Goal: Task Accomplishment & Management: Manage account settings

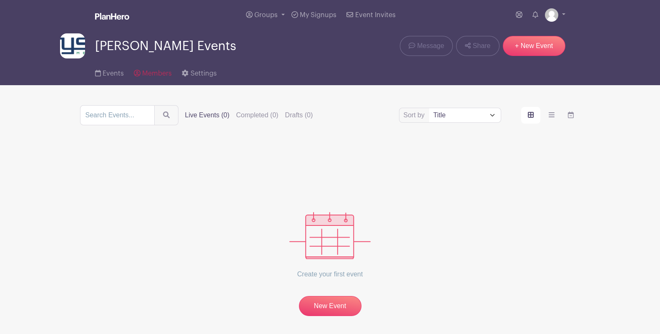
click at [153, 72] on span "Members" at bounding box center [157, 73] width 30 height 7
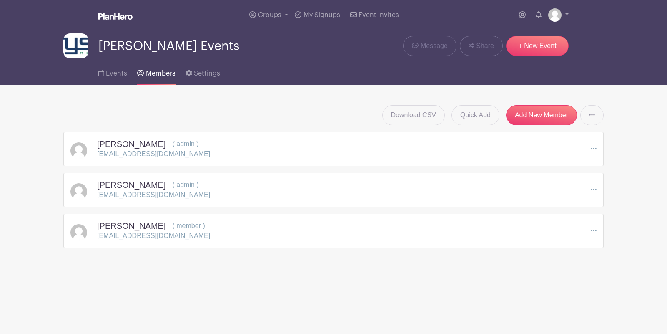
click at [593, 228] on icon at bounding box center [594, 230] width 6 height 7
click at [630, 244] on link "Edit" at bounding box center [628, 245] width 74 height 13
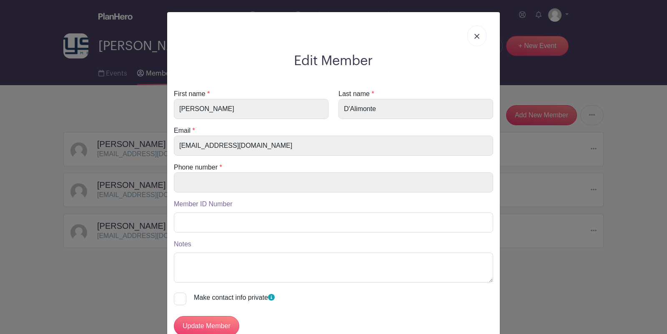
click at [569, 247] on div "Edit Member First name * [PERSON_NAME] Last name * [PERSON_NAME] Email * [EMAIL…" at bounding box center [333, 167] width 667 height 334
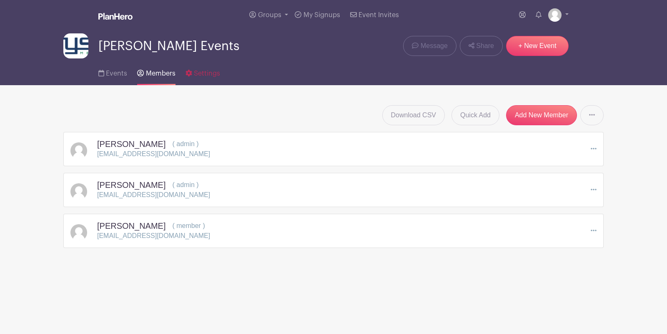
click at [216, 72] on span "Settings" at bounding box center [207, 73] width 26 height 7
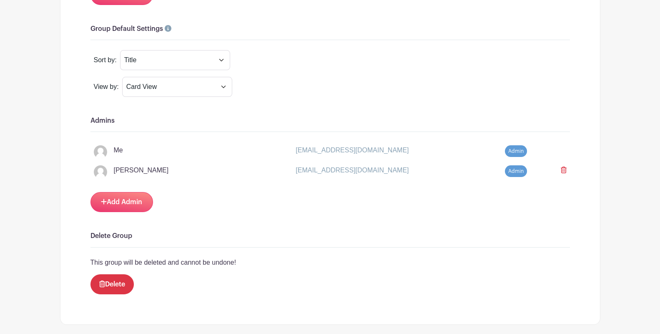
scroll to position [695, 0]
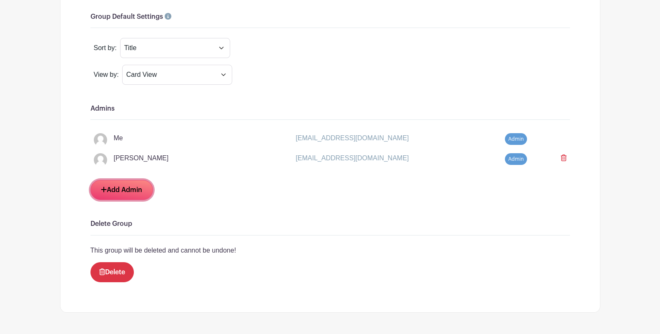
click at [132, 189] on link "Add Admin" at bounding box center [121, 190] width 63 height 20
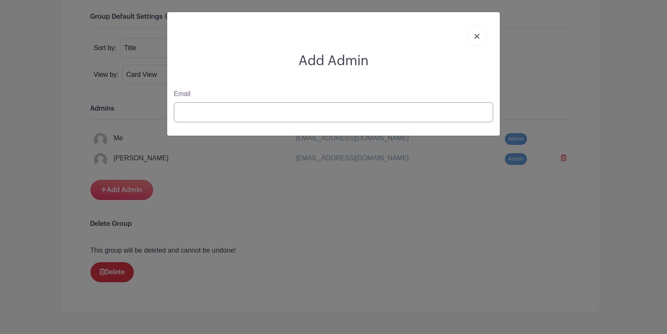
click at [202, 113] on input "Email" at bounding box center [333, 112] width 319 height 20
type input "[EMAIL_ADDRESS][DOMAIN_NAME]"
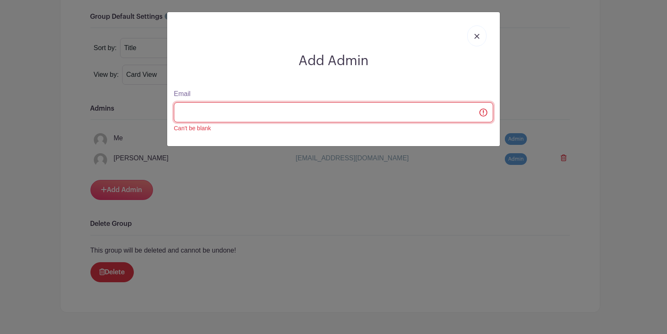
click at [251, 115] on input "Email" at bounding box center [333, 112] width 319 height 20
type input "s"
click at [291, 116] on input "Email" at bounding box center [333, 112] width 319 height 20
type input "[EMAIL_ADDRESS][DOMAIN_NAME]"
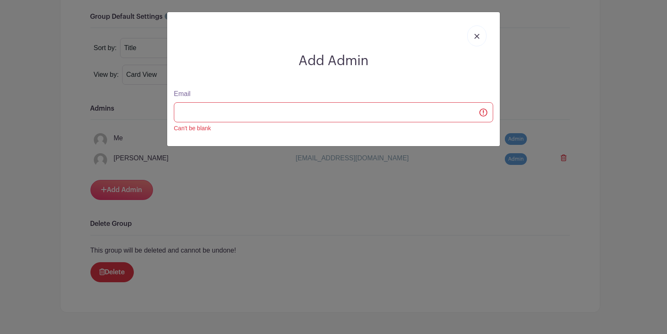
click at [478, 35] on img at bounding box center [477, 36] width 5 height 5
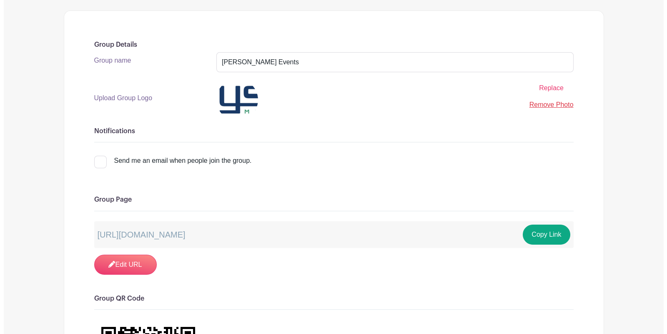
scroll to position [0, 0]
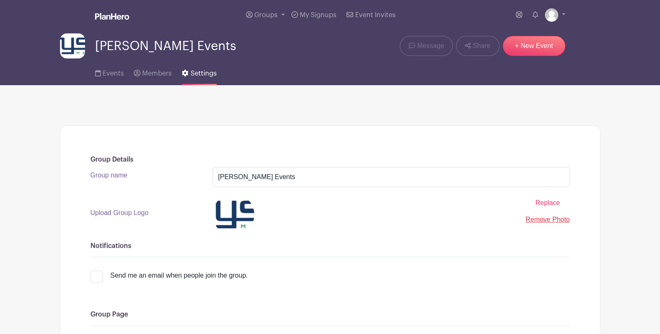
click at [71, 46] on img at bounding box center [72, 45] width 25 height 25
click at [106, 73] on span "Events" at bounding box center [113, 73] width 21 height 7
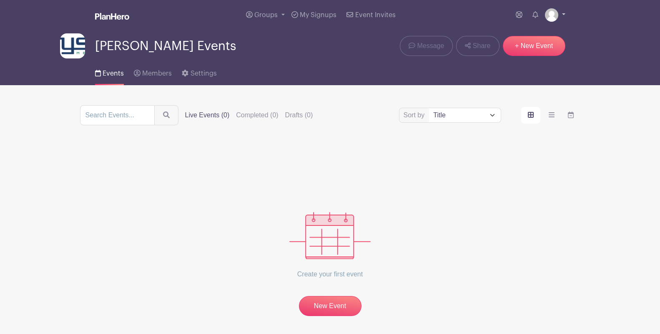
click at [558, 15] on link at bounding box center [555, 14] width 20 height 13
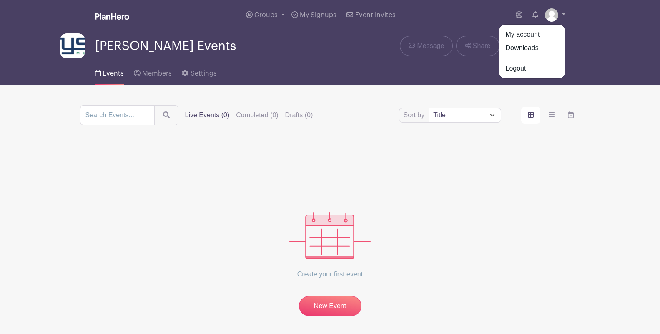
click at [325, 60] on div "Events Members Settings" at bounding box center [330, 71] width 550 height 27
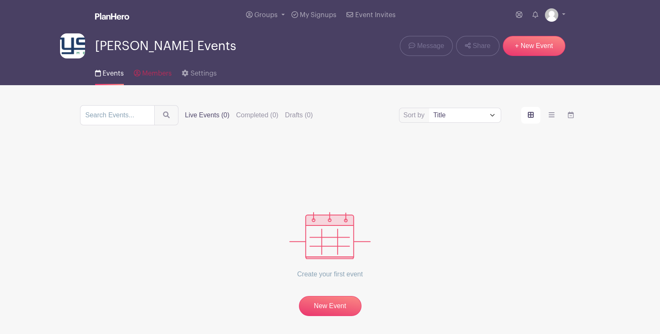
click at [159, 72] on span "Members" at bounding box center [157, 73] width 30 height 7
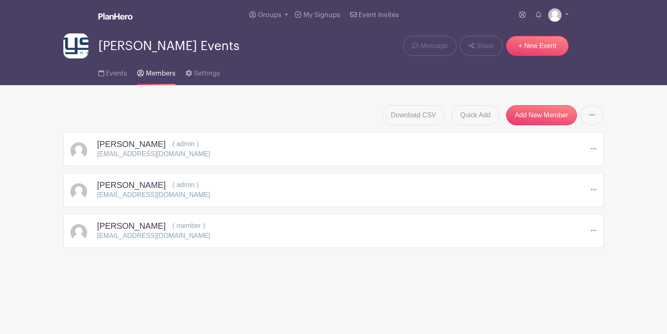
click at [595, 227] on icon at bounding box center [594, 230] width 6 height 7
click at [608, 249] on link "Edit" at bounding box center [628, 245] width 74 height 13
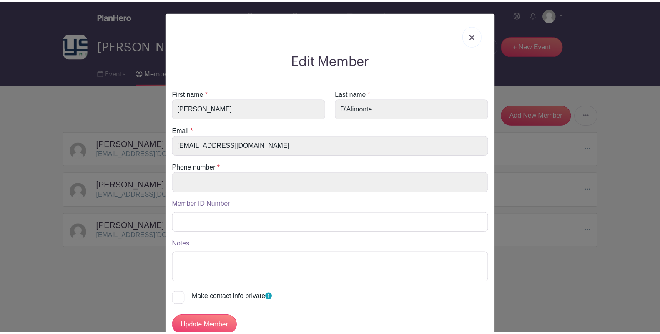
scroll to position [81, 0]
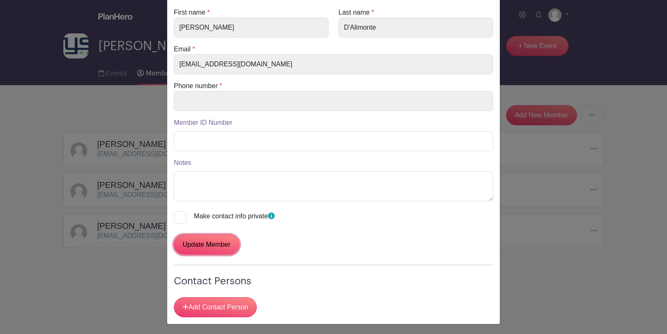
click at [206, 244] on input "Update Member" at bounding box center [206, 244] width 65 height 20
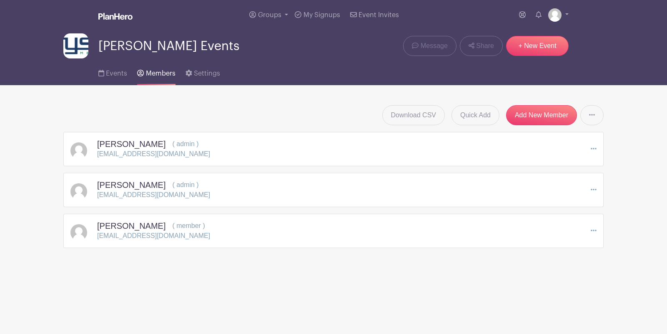
click at [156, 75] on span "Members" at bounding box center [161, 73] width 30 height 7
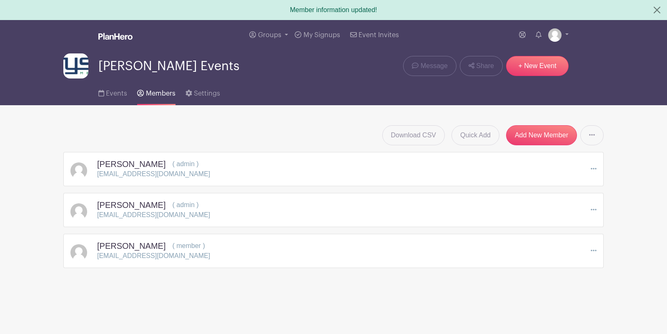
click at [195, 244] on span "( member )" at bounding box center [188, 245] width 33 height 7
click at [208, 96] on span "Settings" at bounding box center [207, 93] width 26 height 7
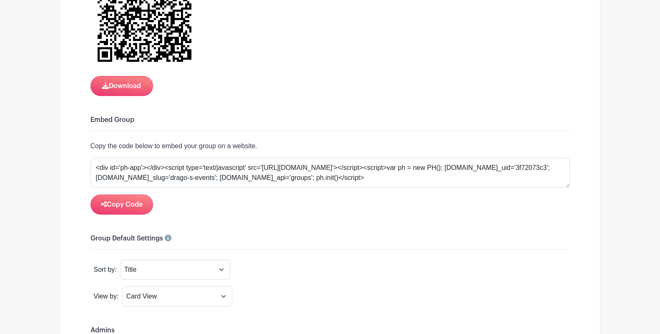
scroll to position [695, 0]
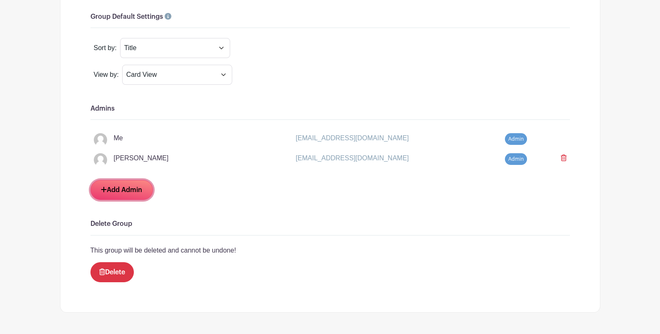
click at [124, 186] on link "Add Admin" at bounding box center [121, 190] width 63 height 20
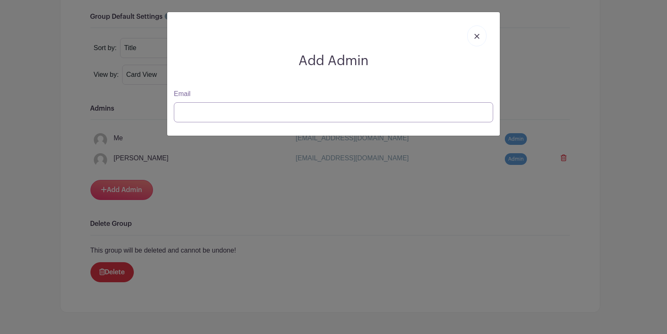
click at [239, 114] on input "Email" at bounding box center [333, 112] width 319 height 20
type input "[EMAIL_ADDRESS][DOMAIN_NAME]"
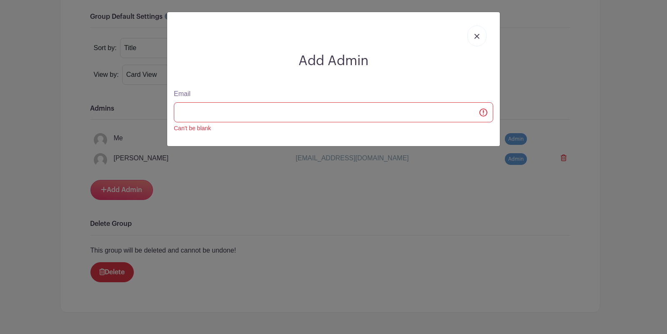
click at [477, 35] on img at bounding box center [477, 36] width 5 height 5
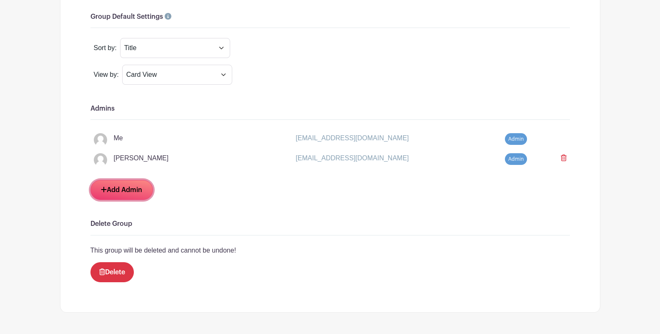
click at [136, 187] on link "Add Admin" at bounding box center [121, 190] width 63 height 20
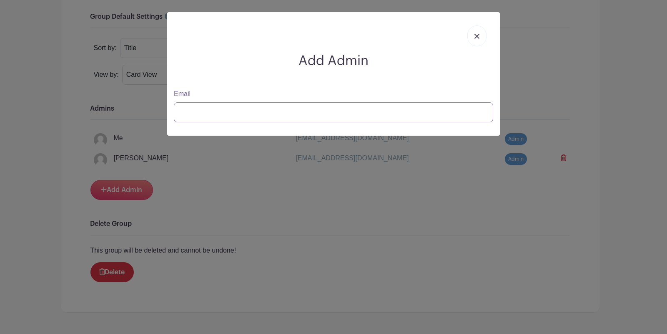
click at [209, 115] on input "Email" at bounding box center [333, 112] width 319 height 20
type input "[EMAIL_ADDRESS][DOMAIN_NAME]"
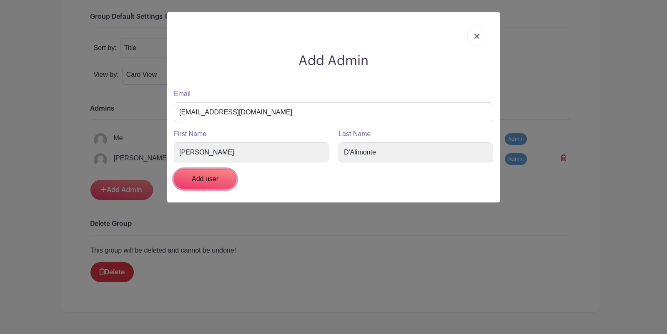
click at [210, 179] on input "Add user" at bounding box center [205, 179] width 63 height 20
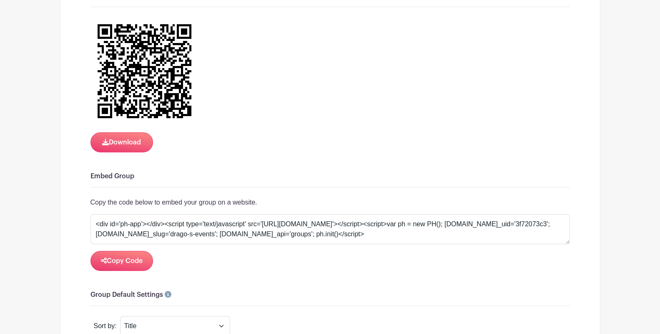
scroll to position [602, 0]
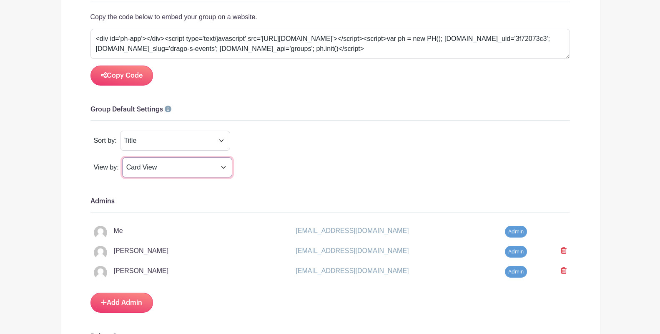
click at [223, 163] on select "Card View List View Calender View" at bounding box center [177, 167] width 110 height 20
select select "calendar"
click at [122, 157] on select "Card View List View Calender View" at bounding box center [177, 167] width 110 height 20
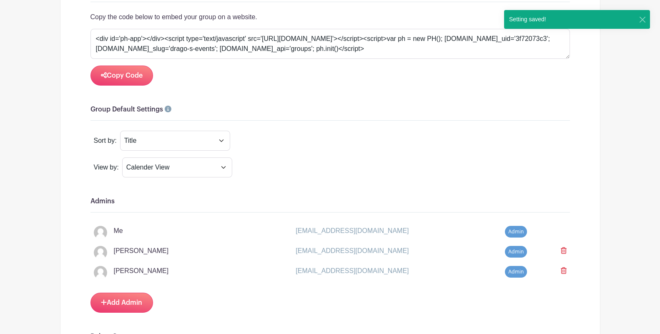
click at [299, 172] on div "View by: Card View List View Calender View" at bounding box center [330, 167] width 480 height 20
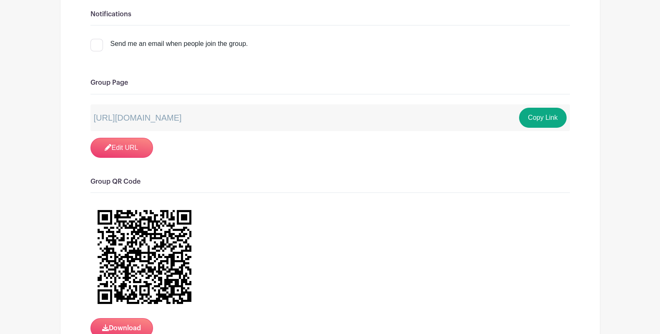
scroll to position [0, 0]
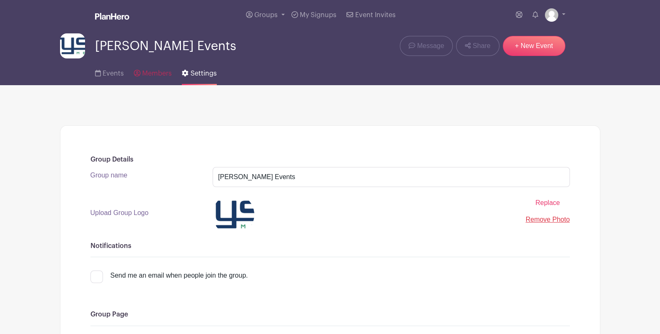
click at [152, 73] on span "Members" at bounding box center [157, 73] width 30 height 7
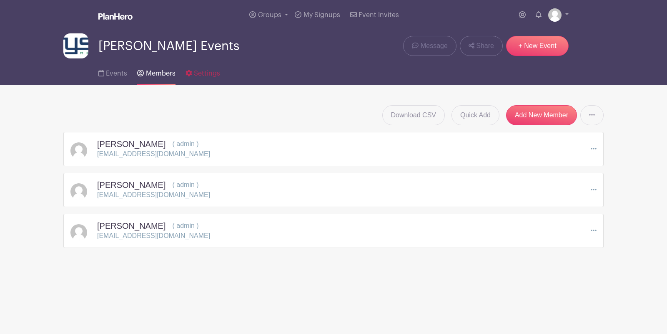
click at [213, 72] on span "Settings" at bounding box center [207, 73] width 26 height 7
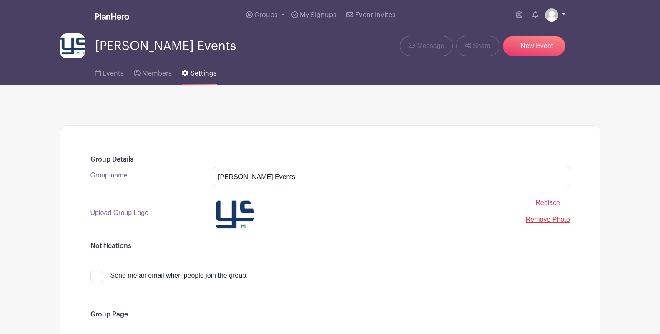
click at [560, 13] on link at bounding box center [555, 14] width 20 height 13
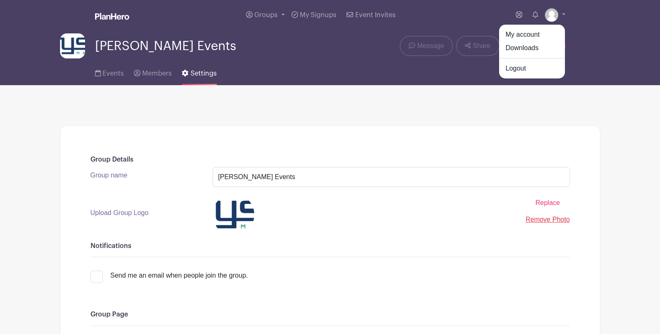
click at [264, 48] on div "[PERSON_NAME] Events Message Share + New Event" at bounding box center [330, 45] width 540 height 25
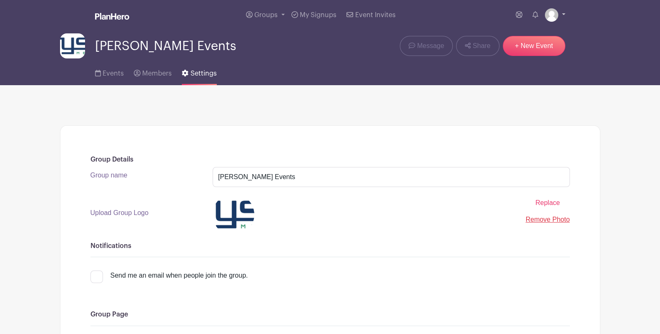
click at [557, 14] on img at bounding box center [551, 14] width 13 height 13
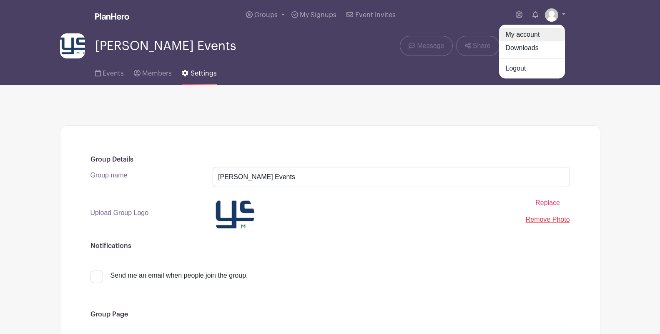
click at [536, 31] on link "My account" at bounding box center [532, 34] width 66 height 13
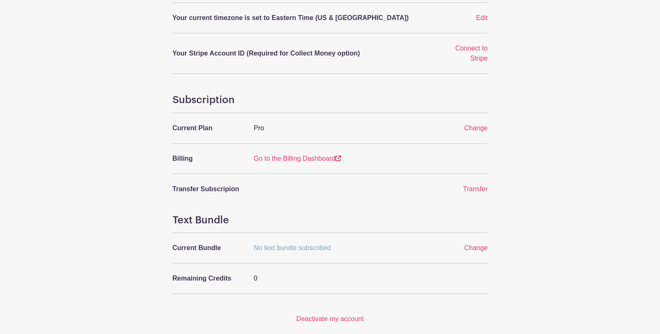
scroll to position [278, 0]
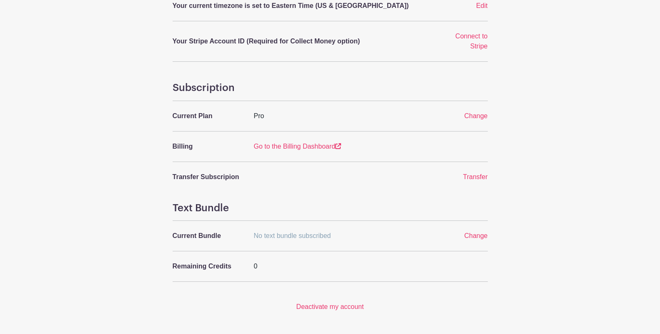
click at [481, 113] on span "Change" at bounding box center [475, 115] width 23 height 7
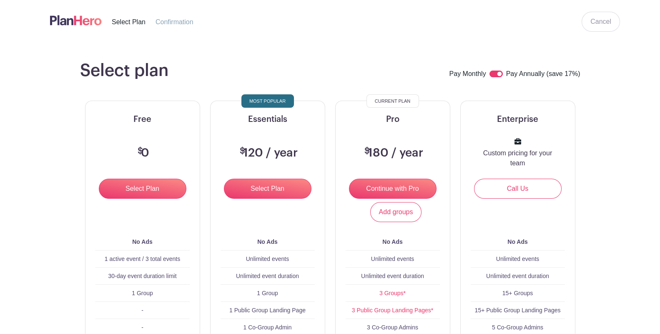
click at [604, 122] on div "Select plan Pay Monthly Pay Annually (save 17%) Free $ 0 Select Plan Add groups…" at bounding box center [330, 273] width 550 height 427
click at [609, 32] on link "Cancel" at bounding box center [601, 22] width 38 height 20
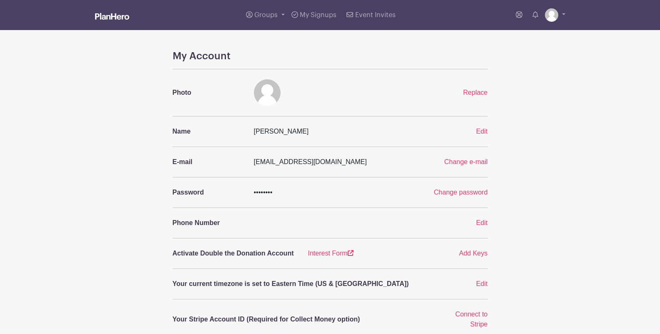
click at [626, 153] on main "Groups All Groups Wyse's Events Add New Group My Signups Event Invites My accou…" at bounding box center [330, 320] width 660 height 641
click at [569, 155] on div "My Account Photo Replace Name [PERSON_NAME] Edit E-mail [EMAIL_ADDRESS][DOMAIN_…" at bounding box center [330, 319] width 550 height 539
click at [112, 18] on img at bounding box center [112, 16] width 34 height 7
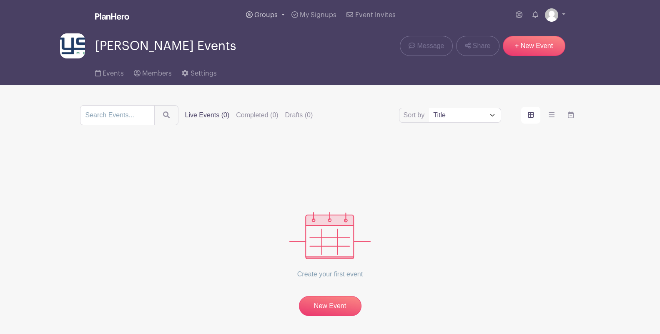
click at [276, 14] on span "Groups" at bounding box center [265, 15] width 23 height 7
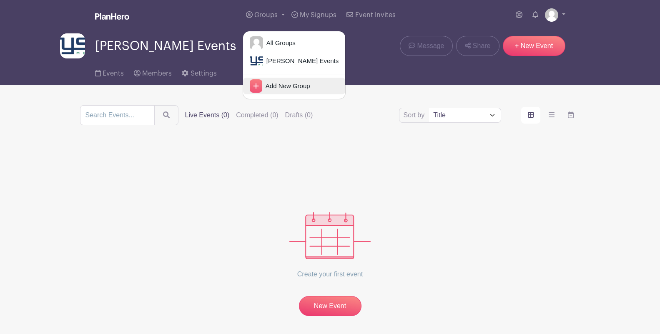
click at [271, 86] on span "Add New Group" at bounding box center [286, 86] width 48 height 10
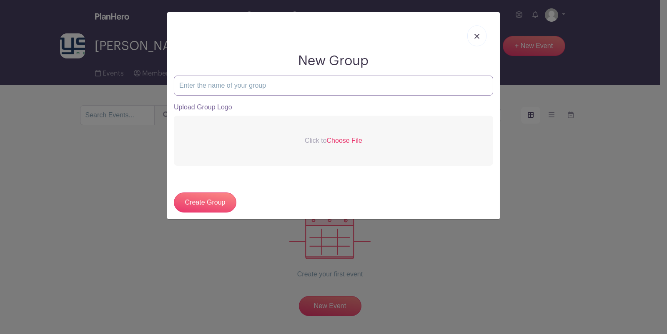
click at [271, 86] on input "text" at bounding box center [333, 85] width 319 height 20
type input "Wyse"
click at [213, 204] on input "Create Group" at bounding box center [205, 202] width 63 height 20
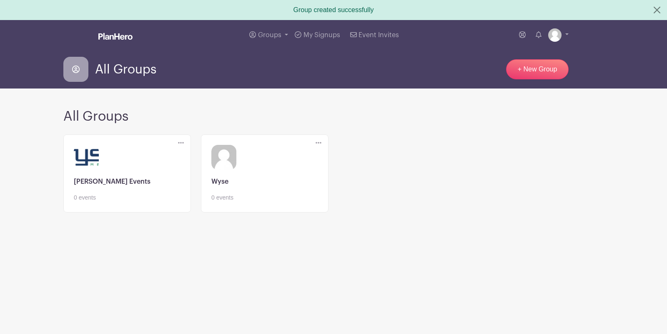
click at [181, 142] on icon at bounding box center [181, 143] width 6 height 2
click at [196, 157] on link "Edit" at bounding box center [211, 157] width 66 height 13
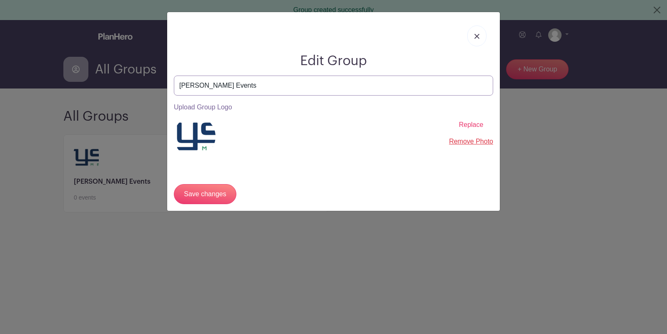
drag, startPoint x: 195, startPoint y: 84, endPoint x: 158, endPoint y: 84, distance: 37.1
click at [158, 84] on div "Edit Group Wyse's Events Upload Group Logo Replace Remove Photo Save changes" at bounding box center [333, 167] width 667 height 334
type input "[PERSON_NAME] Events"
click at [206, 192] on input "Save changes" at bounding box center [205, 194] width 63 height 20
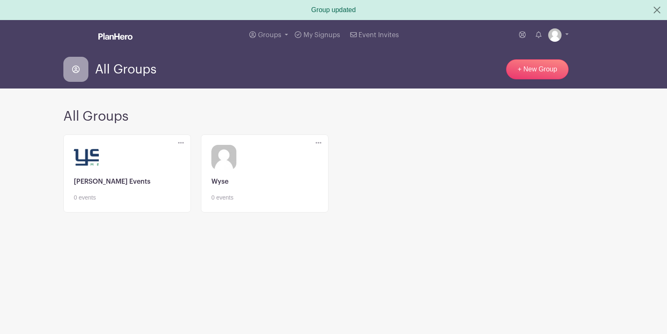
click at [320, 141] on icon at bounding box center [319, 142] width 6 height 7
click at [331, 155] on link "Edit" at bounding box center [349, 157] width 66 height 13
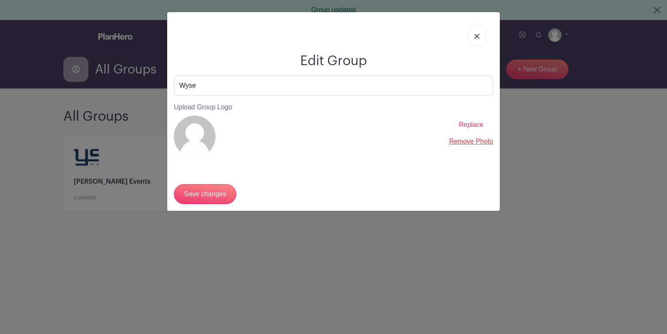
click at [479, 34] on img at bounding box center [477, 36] width 5 height 5
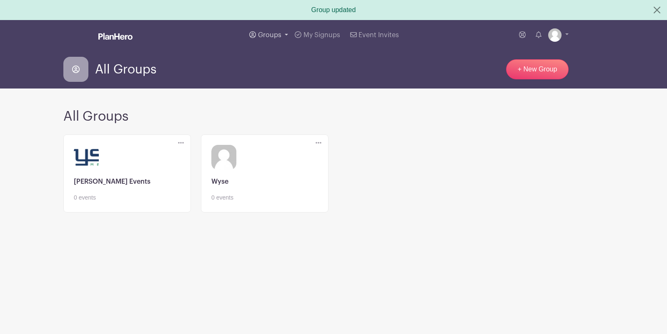
click at [271, 31] on link "Groups" at bounding box center [268, 35] width 45 height 30
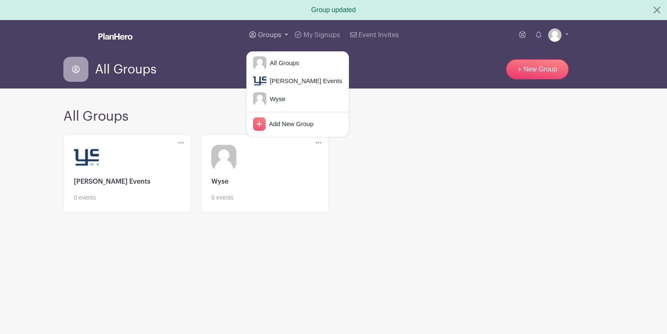
click at [271, 31] on link "Groups" at bounding box center [268, 35] width 45 height 30
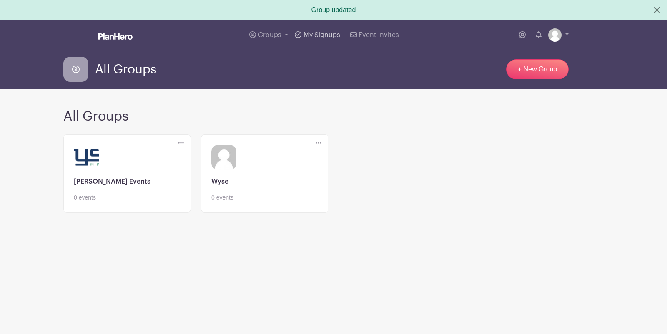
click at [324, 32] on span "My Signups" at bounding box center [322, 35] width 37 height 7
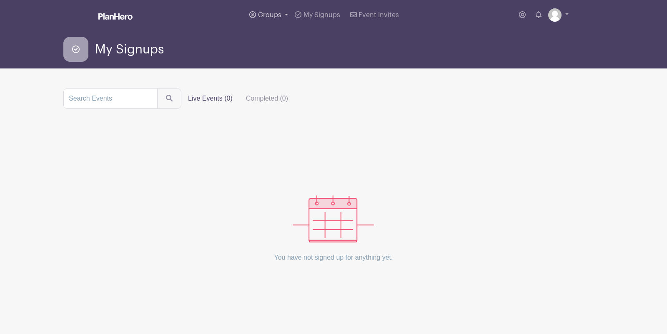
click at [287, 29] on link "Groups" at bounding box center [268, 15] width 45 height 30
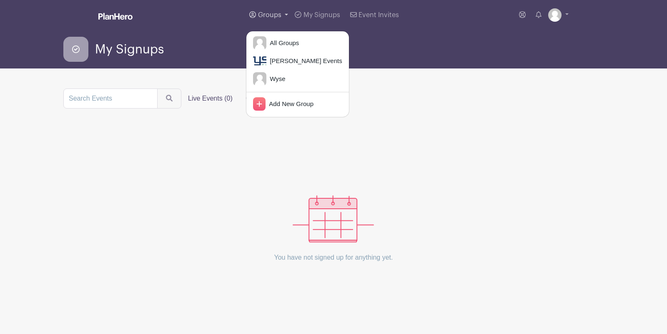
click at [273, 13] on span "Groups" at bounding box center [269, 15] width 23 height 7
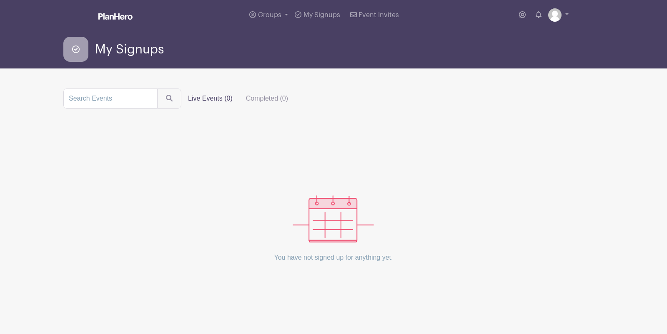
click at [113, 16] on img at bounding box center [115, 16] width 34 height 7
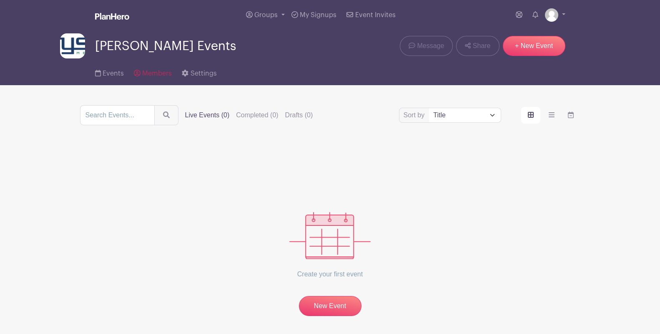
click at [144, 74] on span "Members" at bounding box center [157, 73] width 30 height 7
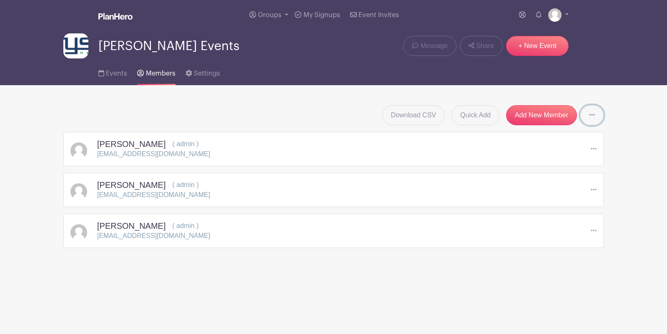
click at [594, 110] on link at bounding box center [592, 115] width 23 height 20
click at [632, 133] on main "Groups All Groups Drago's Events Wyse Add New Group My Signups Event Invites My…" at bounding box center [333, 150] width 667 height 300
click at [125, 72] on span "Events" at bounding box center [116, 73] width 21 height 7
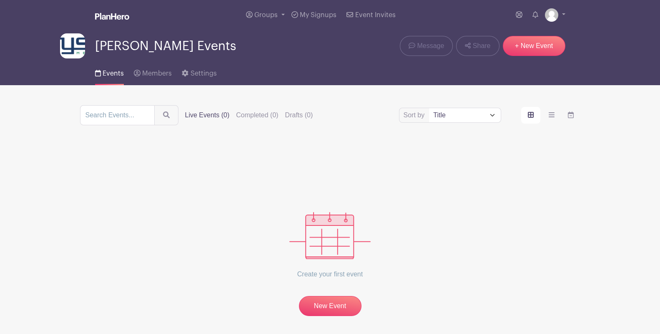
scroll to position [33, 0]
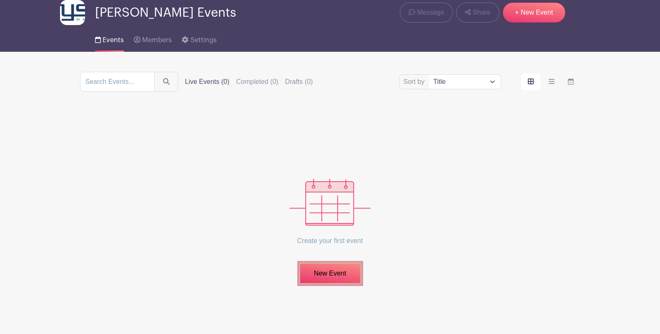
click at [329, 270] on link "New Event" at bounding box center [330, 273] width 63 height 22
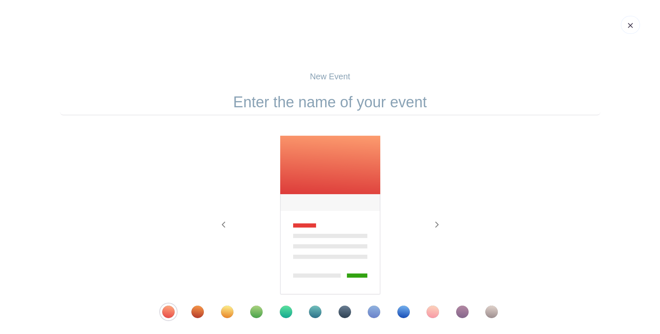
click at [630, 24] on img at bounding box center [630, 25] width 5 height 5
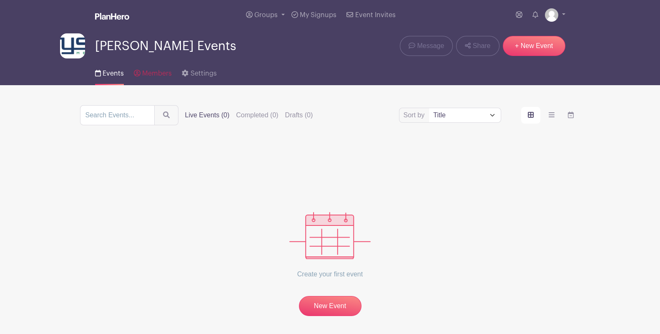
click at [157, 74] on span "Members" at bounding box center [157, 73] width 30 height 7
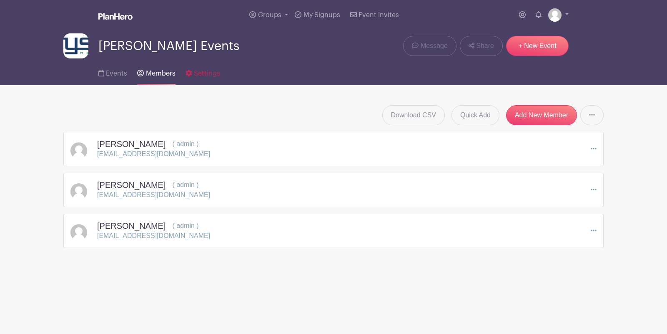
drag, startPoint x: 158, startPoint y: 74, endPoint x: 199, endPoint y: 72, distance: 41.8
click at [200, 72] on span "Settings" at bounding box center [207, 73] width 26 height 7
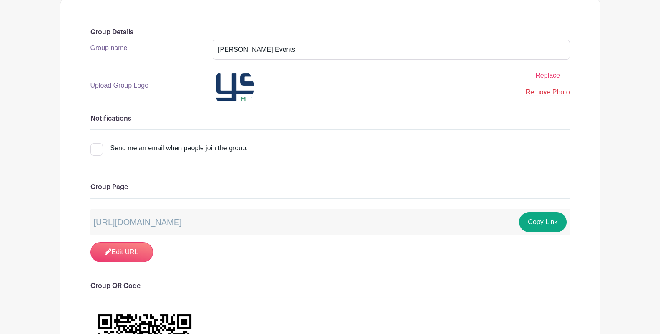
scroll to position [139, 0]
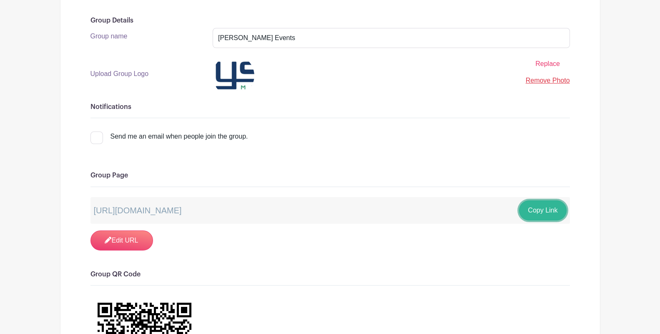
click at [538, 209] on button "Copy Link" at bounding box center [542, 210] width 47 height 20
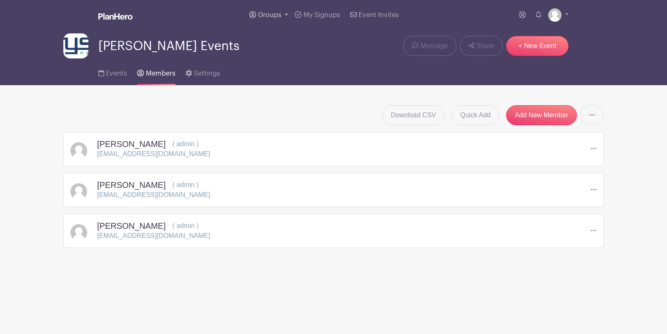
click at [280, 16] on span "Groups" at bounding box center [269, 15] width 23 height 7
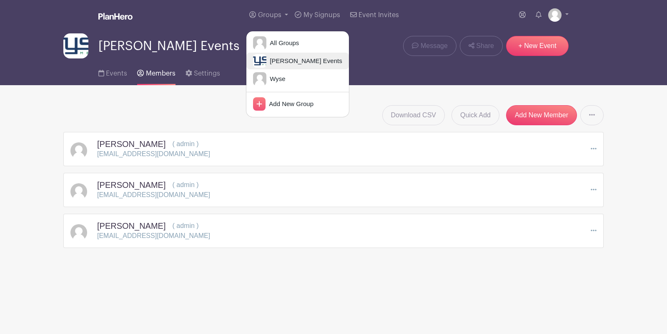
click at [299, 64] on span "[PERSON_NAME] Events" at bounding box center [303, 61] width 75 height 10
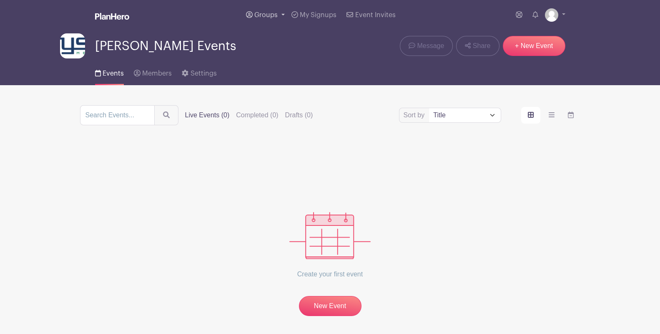
click at [277, 15] on span "Groups" at bounding box center [265, 15] width 23 height 7
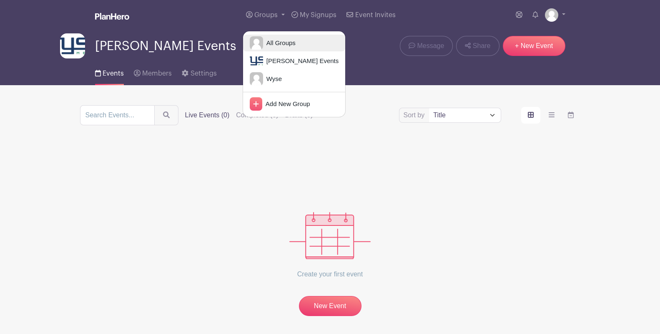
click at [284, 38] on span "All Groups" at bounding box center [279, 43] width 33 height 10
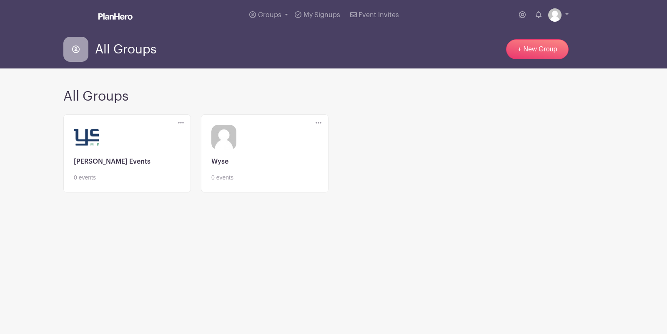
click at [182, 121] on icon at bounding box center [181, 122] width 6 height 7
click at [196, 138] on link "Edit" at bounding box center [211, 137] width 66 height 13
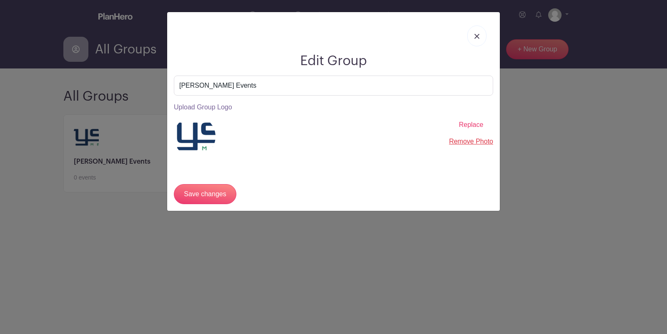
click at [470, 122] on span "Replace" at bounding box center [471, 124] width 25 height 7
click at [0, 0] on input "Replace" at bounding box center [0, 0] width 0 height 0
click at [473, 142] on link "Remove Photo" at bounding box center [471, 141] width 44 height 7
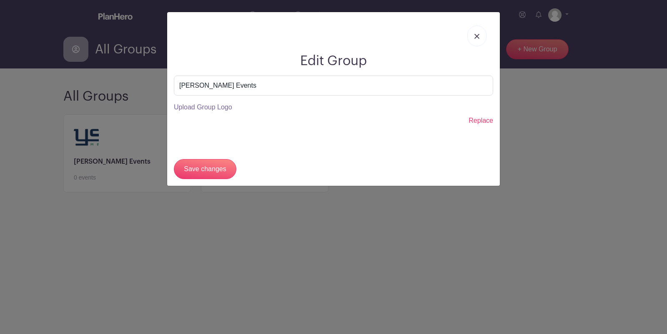
click at [478, 38] on img at bounding box center [477, 36] width 5 height 5
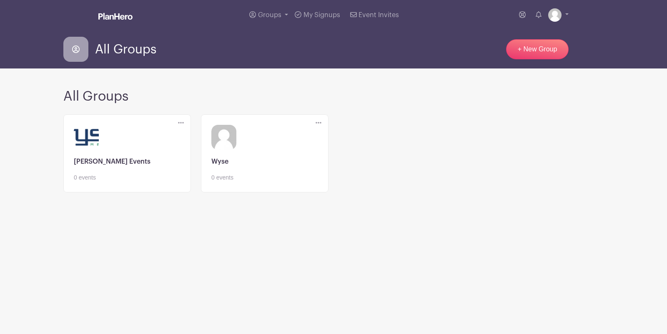
click at [320, 122] on icon at bounding box center [319, 122] width 6 height 7
click at [337, 131] on link "Edit" at bounding box center [349, 137] width 66 height 13
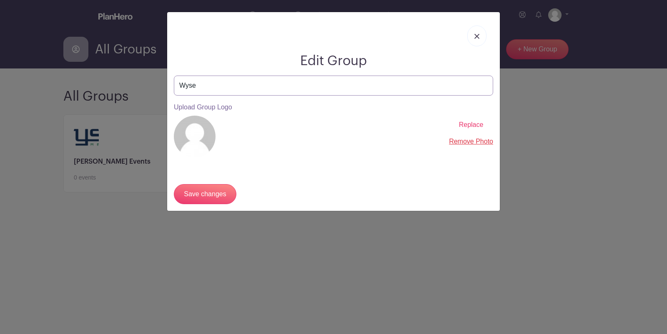
click at [213, 80] on input "Wyse" at bounding box center [333, 85] width 319 height 20
type input "Wyse Events"
click at [218, 195] on input "Save changes" at bounding box center [205, 194] width 63 height 20
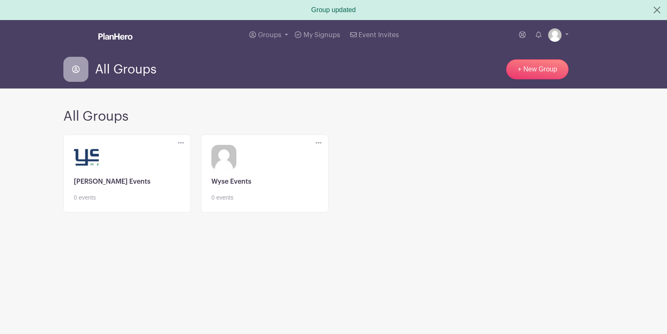
click at [318, 141] on icon at bounding box center [319, 142] width 6 height 7
click at [232, 202] on link at bounding box center [264, 202] width 107 height 0
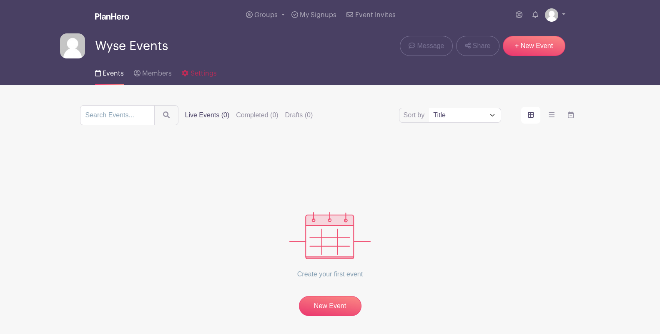
click at [198, 68] on link "Settings" at bounding box center [199, 71] width 35 height 27
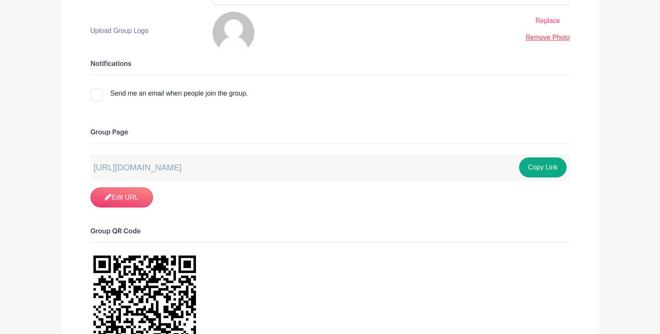
scroll to position [185, 0]
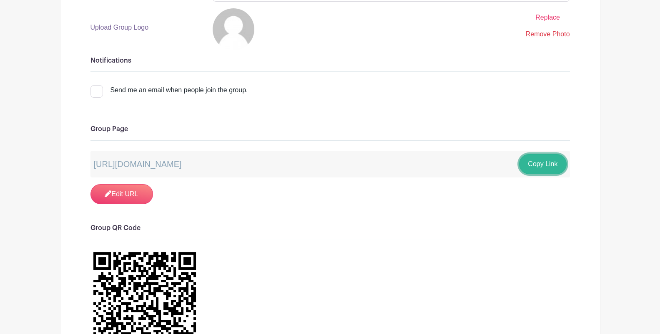
click at [546, 163] on button "Copy Link" at bounding box center [542, 164] width 47 height 20
click at [539, 166] on button "Copy Link" at bounding box center [542, 164] width 47 height 20
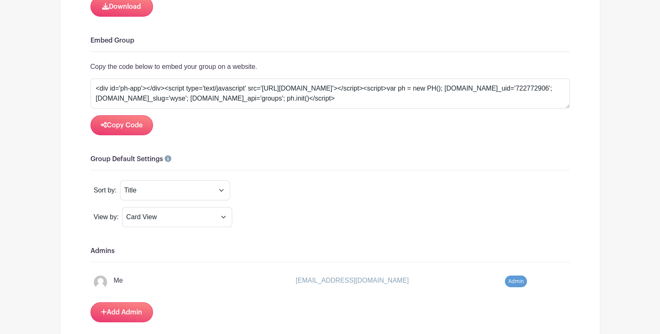
scroll to position [602, 0]
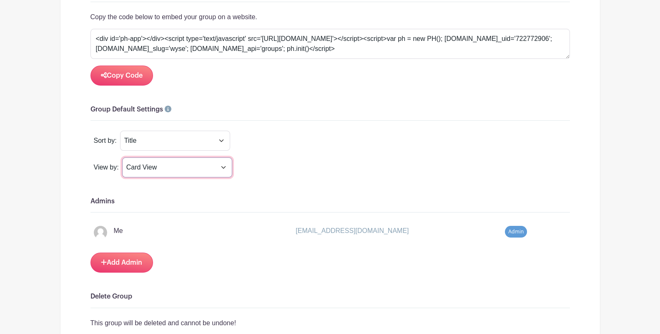
click at [225, 157] on select "Card View List View Calender View" at bounding box center [177, 167] width 110 height 20
select select "calendar"
click at [122, 157] on select "Card View List View Calender View" at bounding box center [177, 167] width 110 height 20
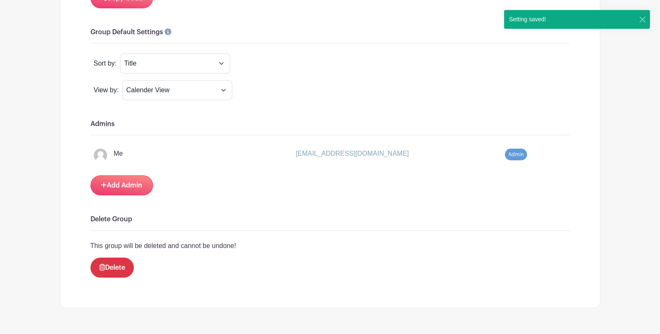
scroll to position [695, 0]
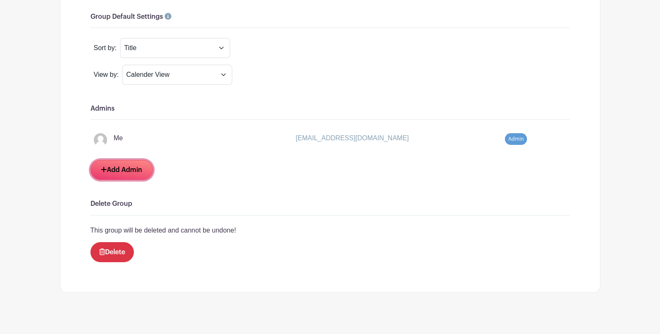
click at [128, 166] on link "Add Admin" at bounding box center [121, 170] width 63 height 20
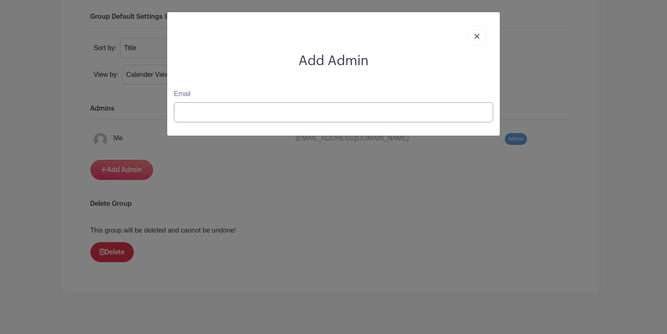
click at [206, 118] on input "Email" at bounding box center [333, 112] width 319 height 20
type input "[EMAIL_ADDRESS][DOMAIN_NAME]"
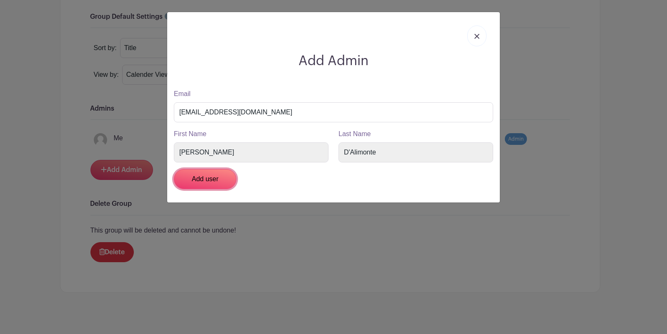
click at [214, 179] on input "Add user" at bounding box center [205, 179] width 63 height 20
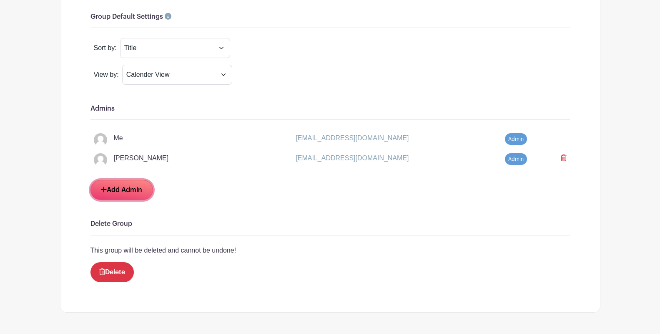
click at [117, 183] on link "Add Admin" at bounding box center [121, 190] width 63 height 20
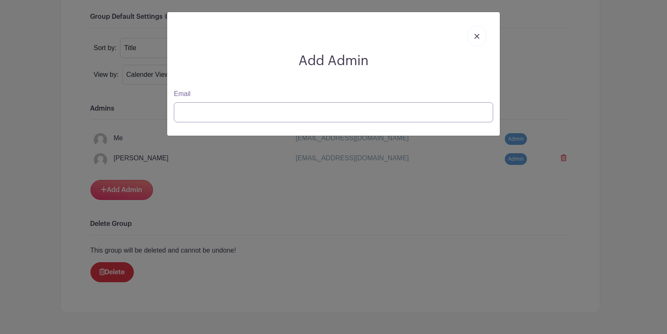
click at [206, 118] on input "Email" at bounding box center [333, 112] width 319 height 20
type input "[EMAIL_ADDRESS][DOMAIN_NAME]"
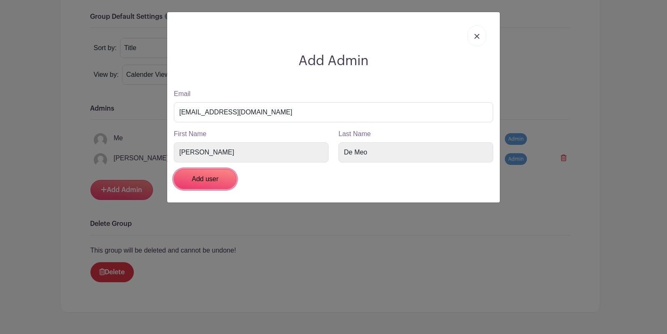
click at [211, 183] on input "Add user" at bounding box center [205, 179] width 63 height 20
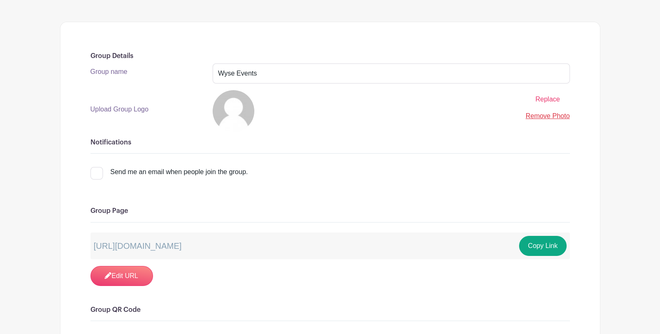
scroll to position [139, 0]
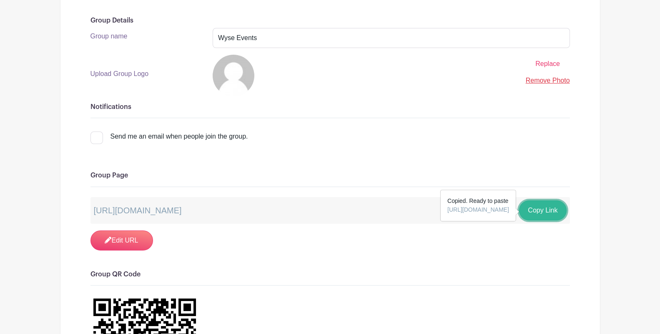
click at [543, 205] on button "Copy Link" at bounding box center [542, 210] width 47 height 20
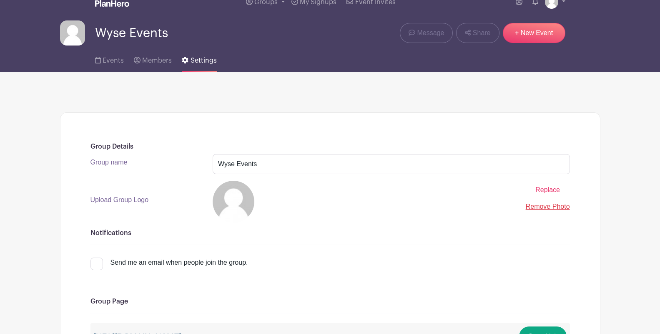
scroll to position [0, 0]
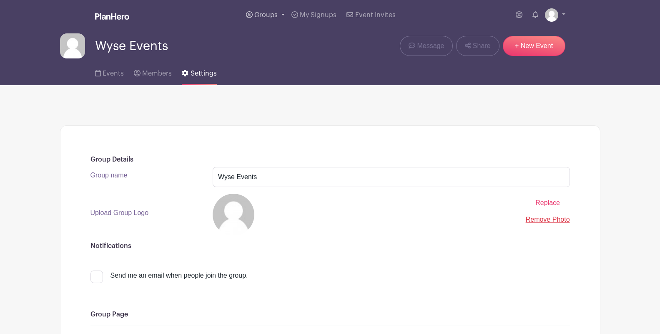
click at [264, 12] on span "Groups" at bounding box center [265, 15] width 23 height 7
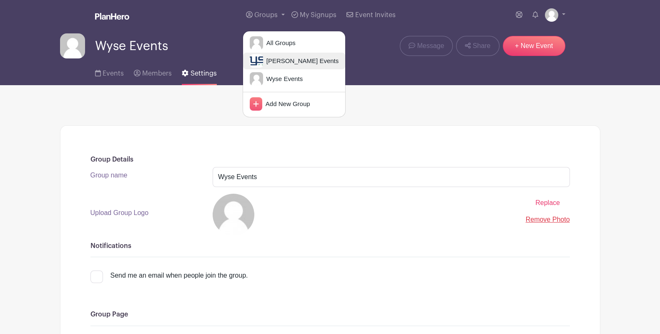
click at [285, 61] on span "[PERSON_NAME] Events" at bounding box center [300, 61] width 75 height 10
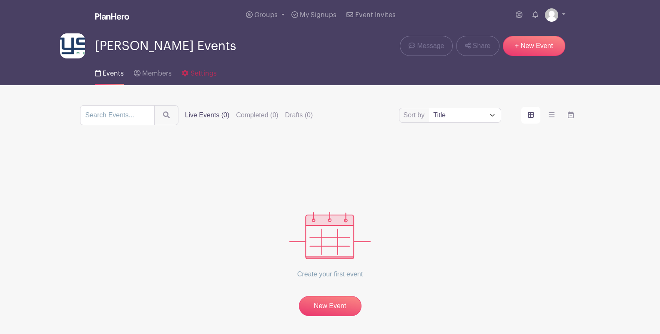
click at [199, 72] on span "Settings" at bounding box center [204, 73] width 26 height 7
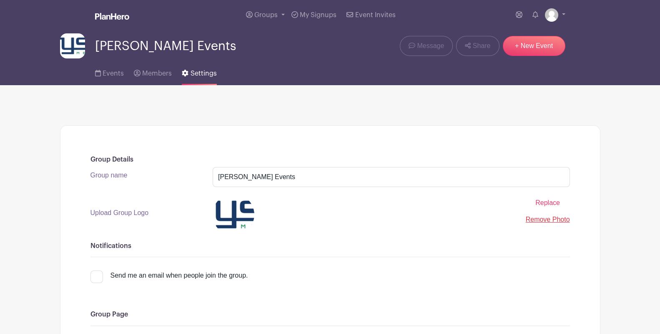
click at [550, 219] on link "Remove Photo" at bounding box center [548, 219] width 44 height 7
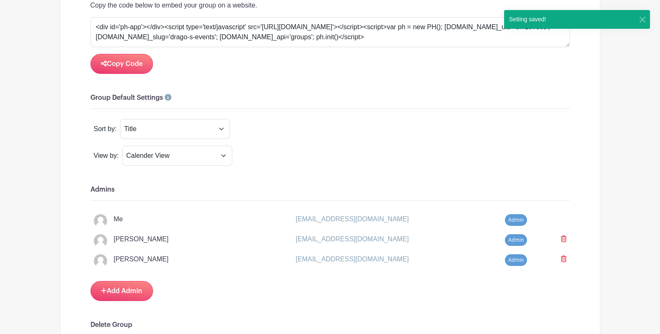
scroll to position [648, 0]
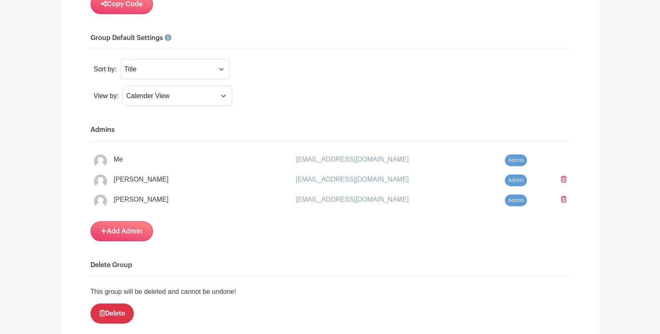
click at [562, 177] on icon at bounding box center [564, 179] width 6 height 7
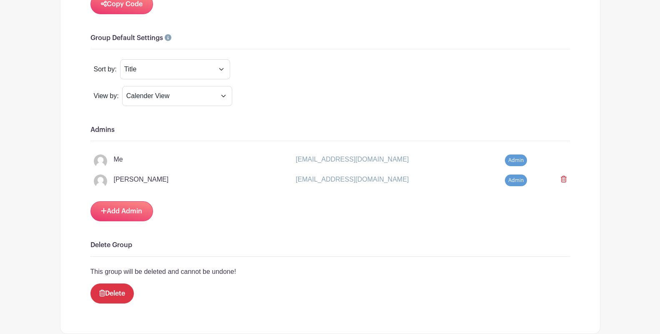
click at [564, 177] on icon at bounding box center [564, 179] width 6 height 7
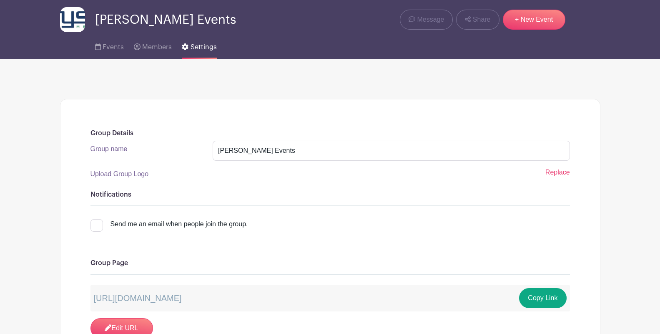
scroll to position [0, 0]
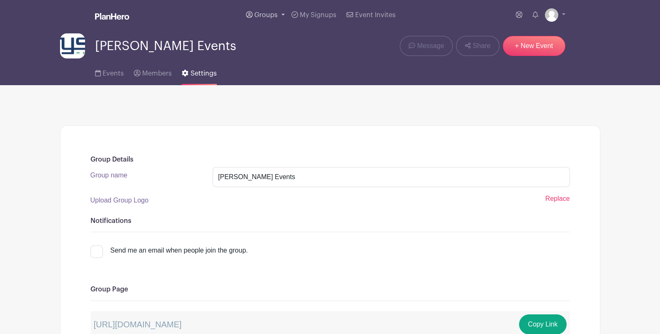
click at [265, 15] on span "Groups" at bounding box center [265, 15] width 23 height 7
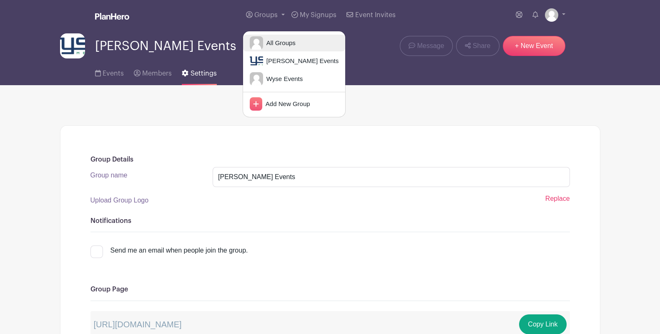
click at [279, 43] on span "All Groups" at bounding box center [279, 43] width 33 height 10
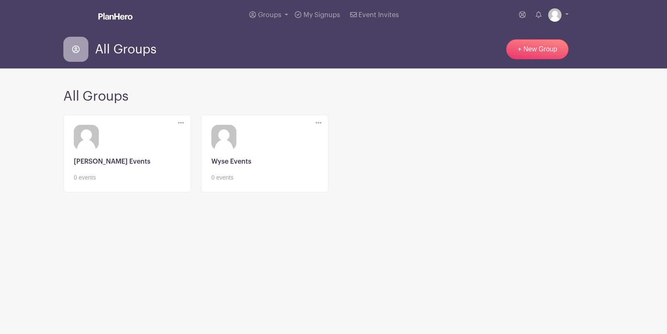
click at [472, 161] on div "Delete Group Are you sure you want to delete this Group? Yes, Delete No, Cancel…" at bounding box center [333, 158] width 550 height 95
click at [616, 68] on main "Groups All Groups Drago's Events Wyse Events Add New Group My Signups Event Inv…" at bounding box center [333, 129] width 667 height 258
click at [108, 15] on img at bounding box center [115, 16] width 34 height 7
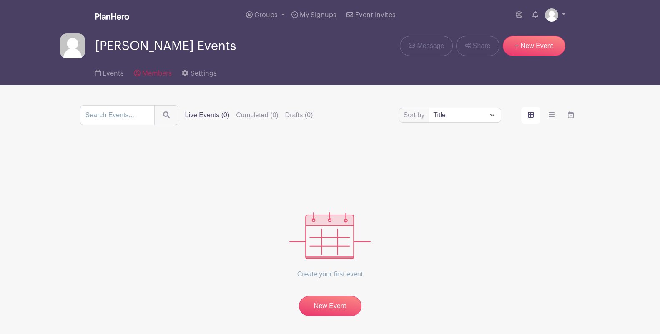
click at [145, 70] on span "Members" at bounding box center [157, 73] width 30 height 7
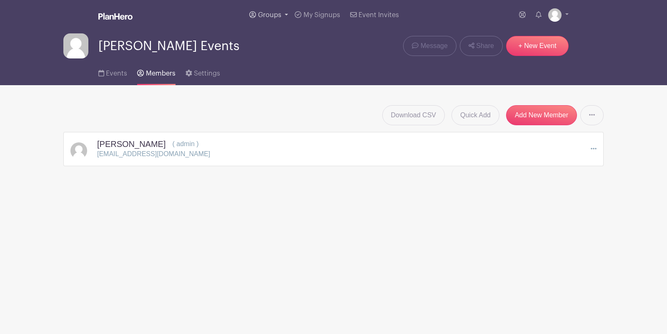
click at [272, 12] on span "Groups" at bounding box center [269, 15] width 23 height 7
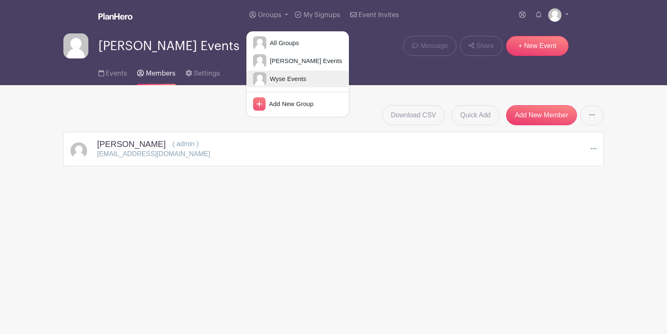
click at [288, 79] on span "Wyse Events" at bounding box center [286, 79] width 40 height 10
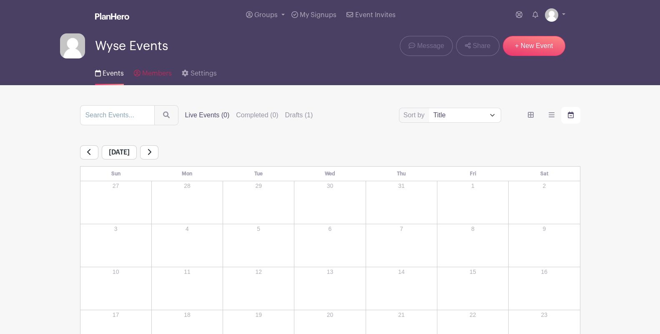
click at [152, 75] on span "Members" at bounding box center [157, 73] width 30 height 7
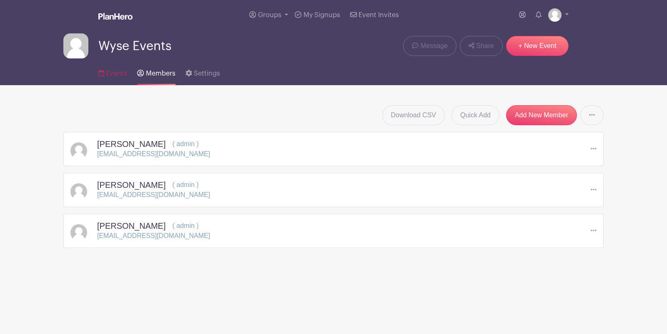
click at [112, 70] on span "Events" at bounding box center [116, 73] width 21 height 7
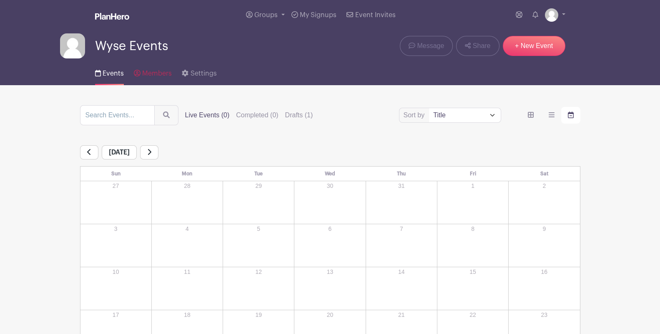
click at [156, 70] on span "Members" at bounding box center [157, 73] width 30 height 7
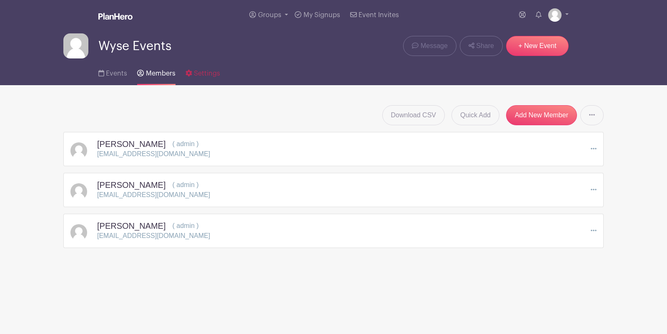
click at [202, 71] on span "Settings" at bounding box center [207, 73] width 26 height 7
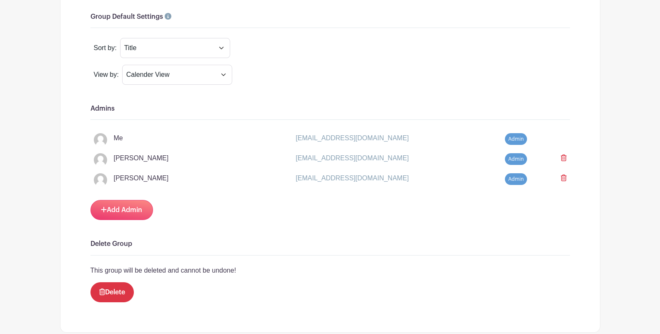
scroll to position [743, 0]
